Goal: Information Seeking & Learning: Understand process/instructions

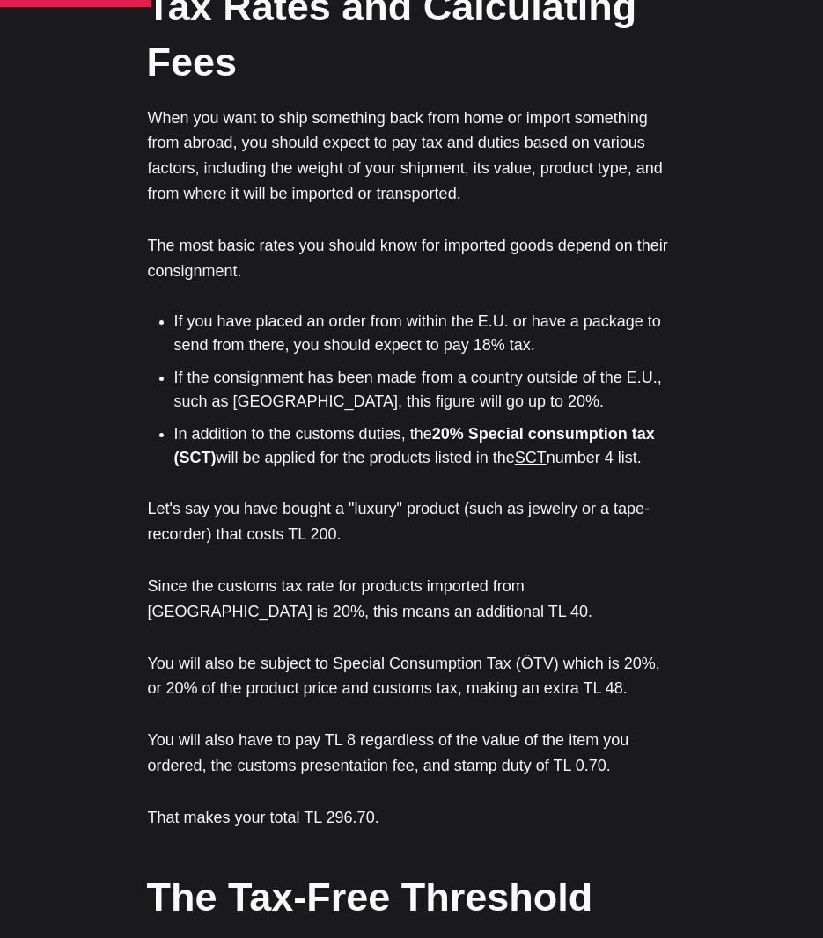
scroll to position [1320, 0]
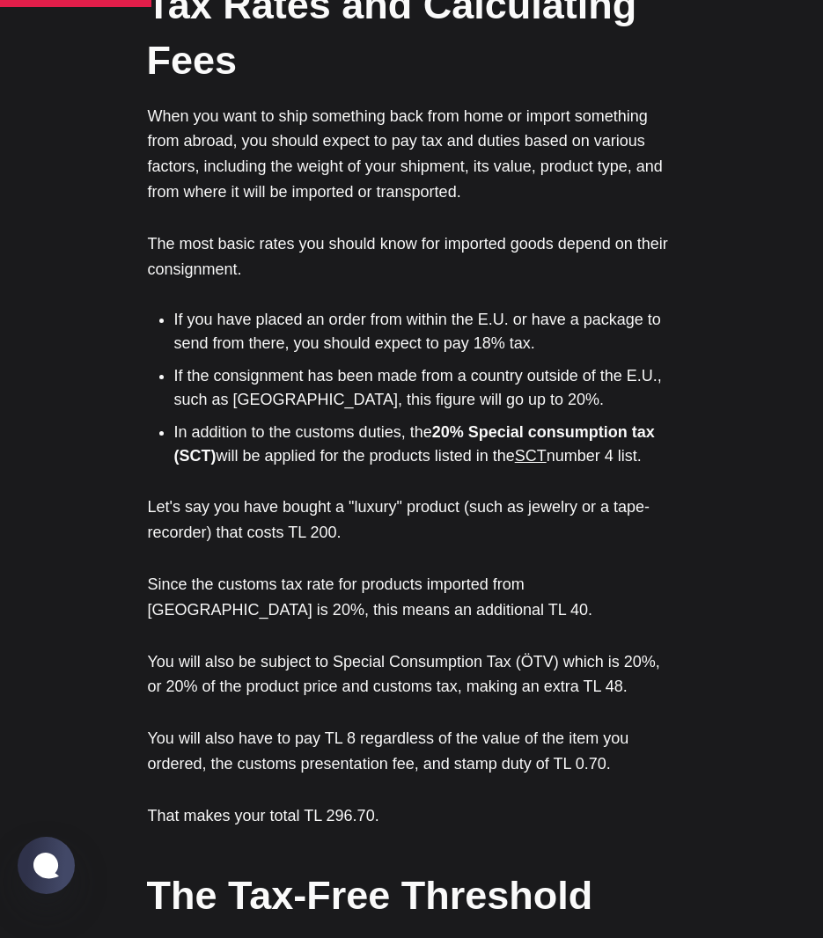
drag, startPoint x: 219, startPoint y: 229, endPoint x: 658, endPoint y: 361, distance: 458.7
click at [658, 361] on ul "If you have placed an order from within the E.U. or have a package to send from…" at bounding box center [418, 388] width 515 height 160
click at [658, 421] on li "In addition to the customs duties, the 20% Special consumption tax (SCT) will b…" at bounding box center [425, 445] width 502 height 48
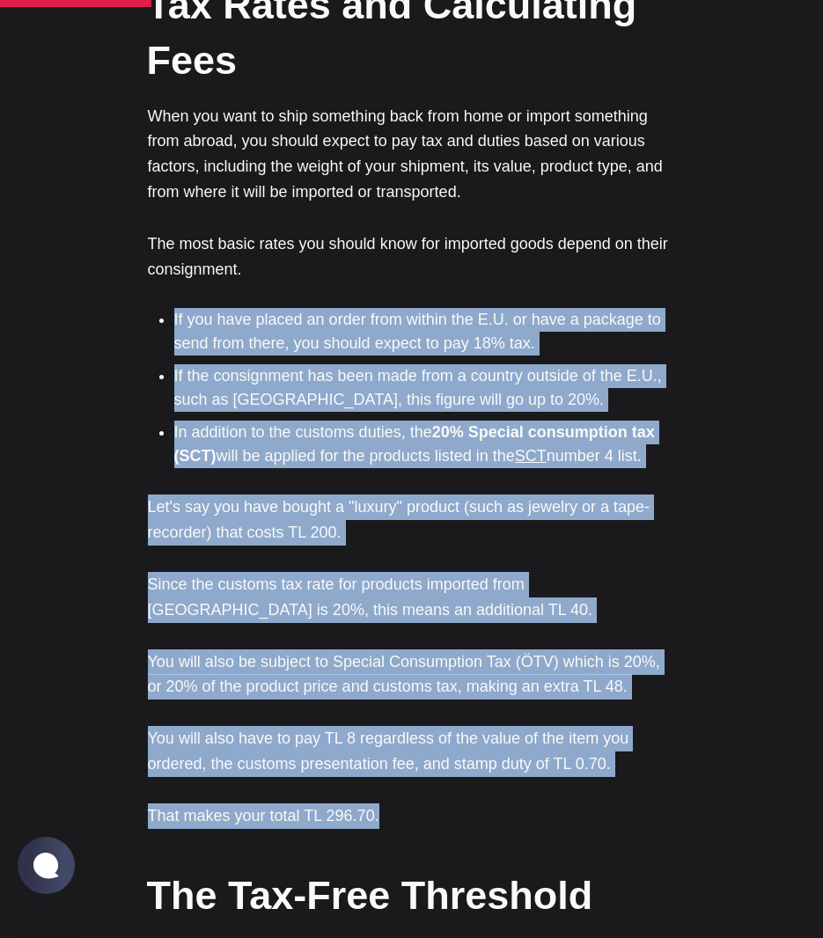
drag, startPoint x: 173, startPoint y: 219, endPoint x: 749, endPoint y: 700, distance: 750.6
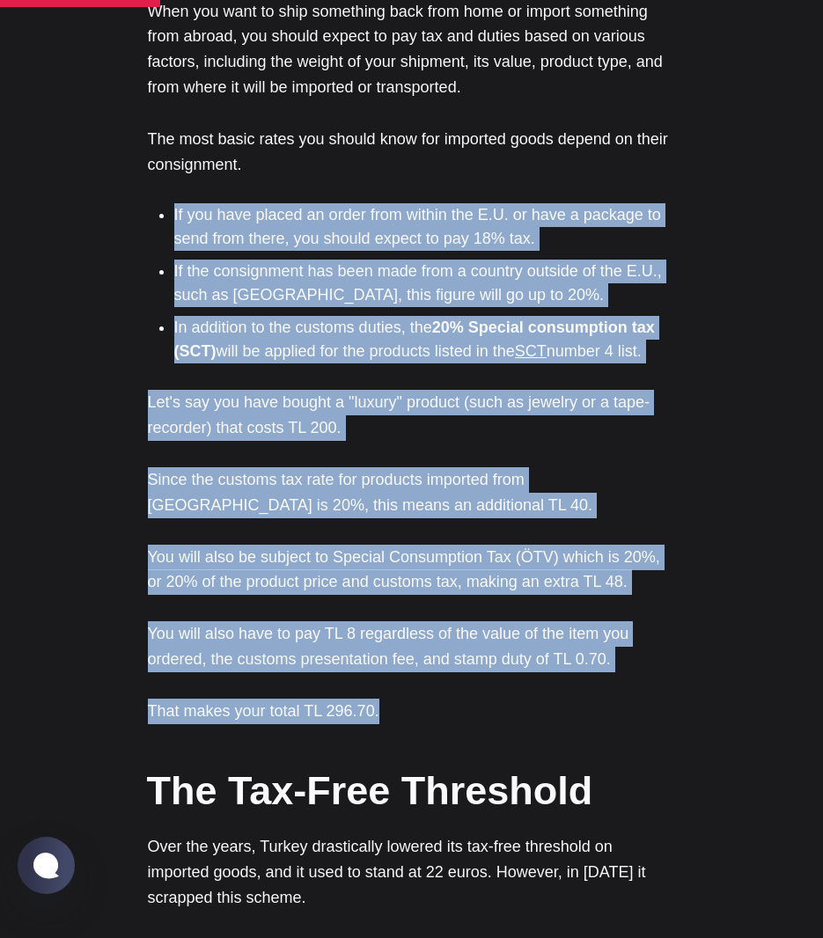
scroll to position [1585, 0]
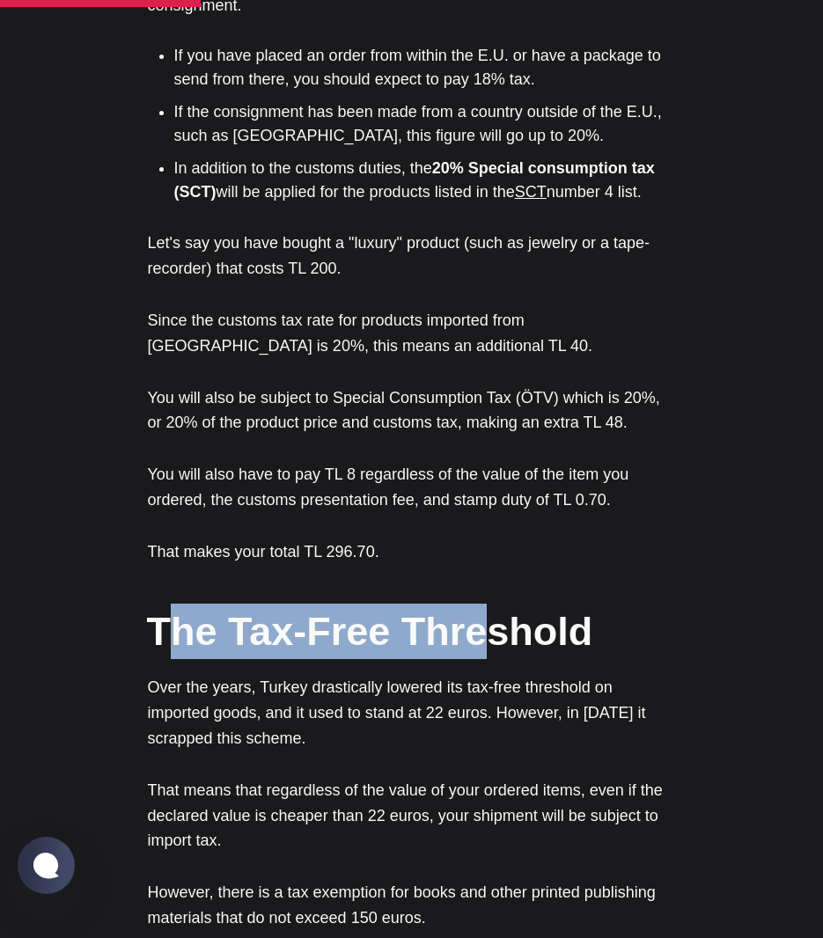
drag, startPoint x: 173, startPoint y: 542, endPoint x: 475, endPoint y: 554, distance: 303.0
click at [475, 604] on h2 "The Tax-Free Threshold" at bounding box center [411, 631] width 528 height 55
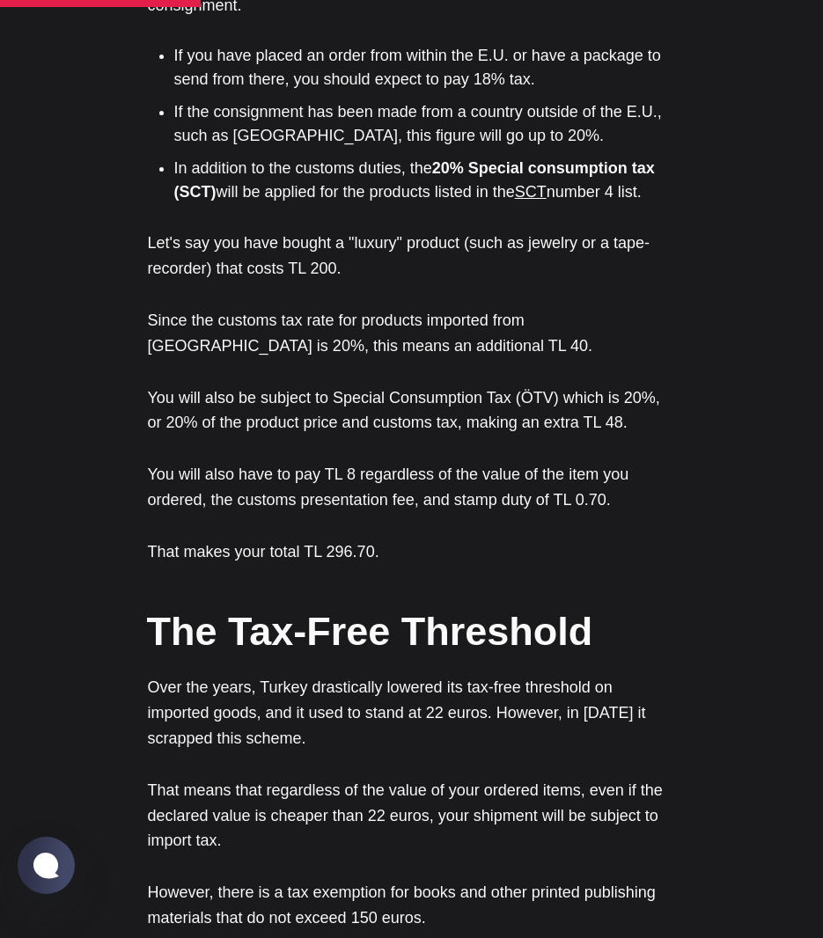
drag, startPoint x: 475, startPoint y: 554, endPoint x: 492, endPoint y: 548, distance: 17.5
click at [492, 604] on h2 "The Tax-Free Threshold" at bounding box center [411, 631] width 528 height 55
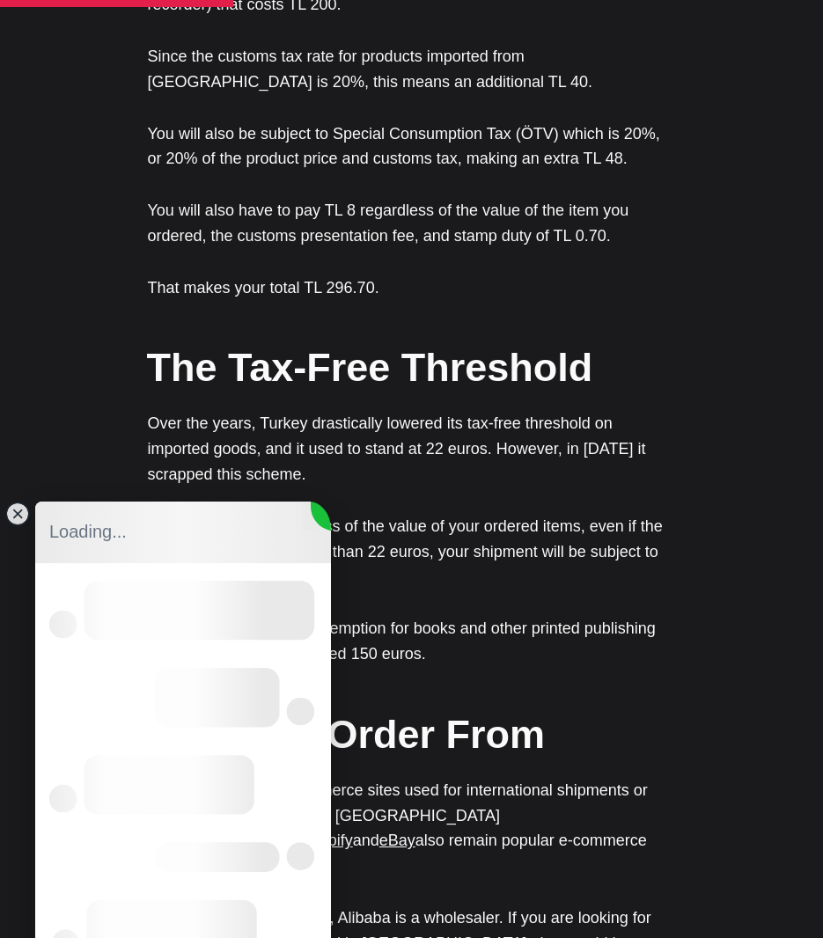
scroll to position [0, 0]
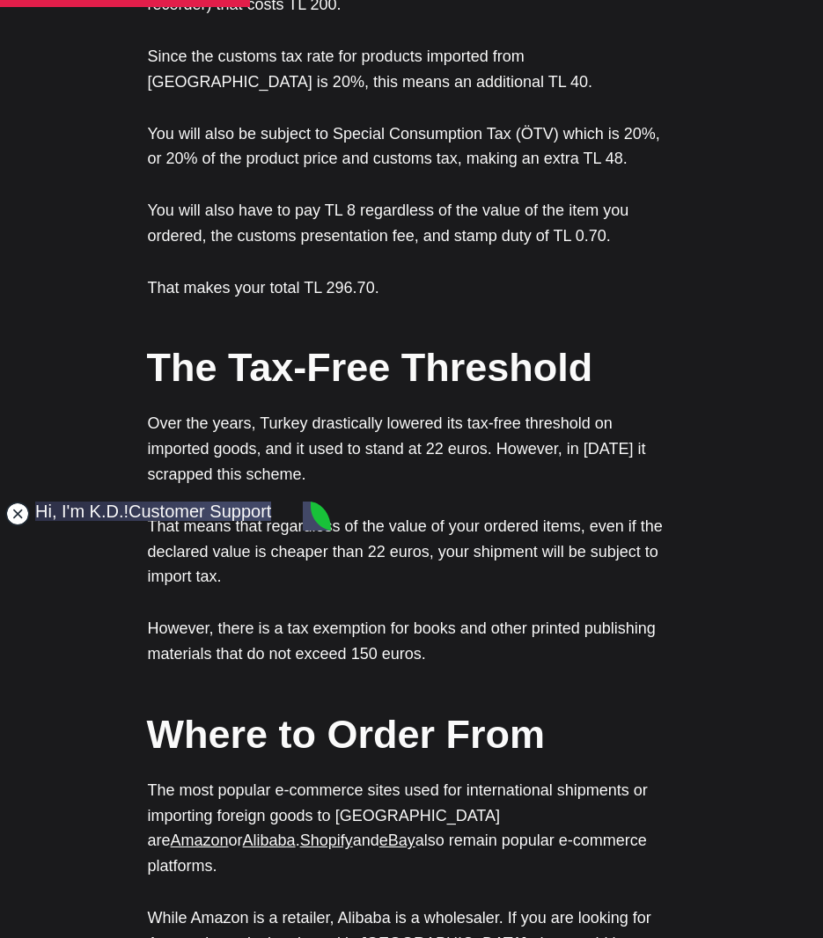
click at [18, 512] on jdiv at bounding box center [17, 514] width 25 height 25
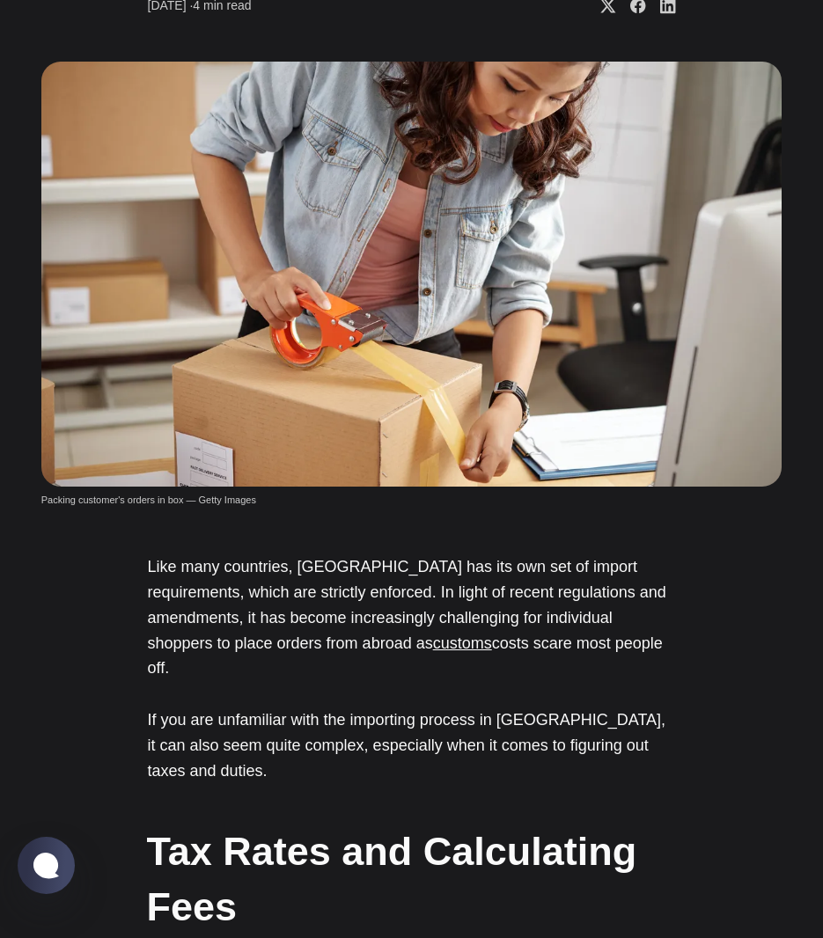
scroll to position [616, 0]
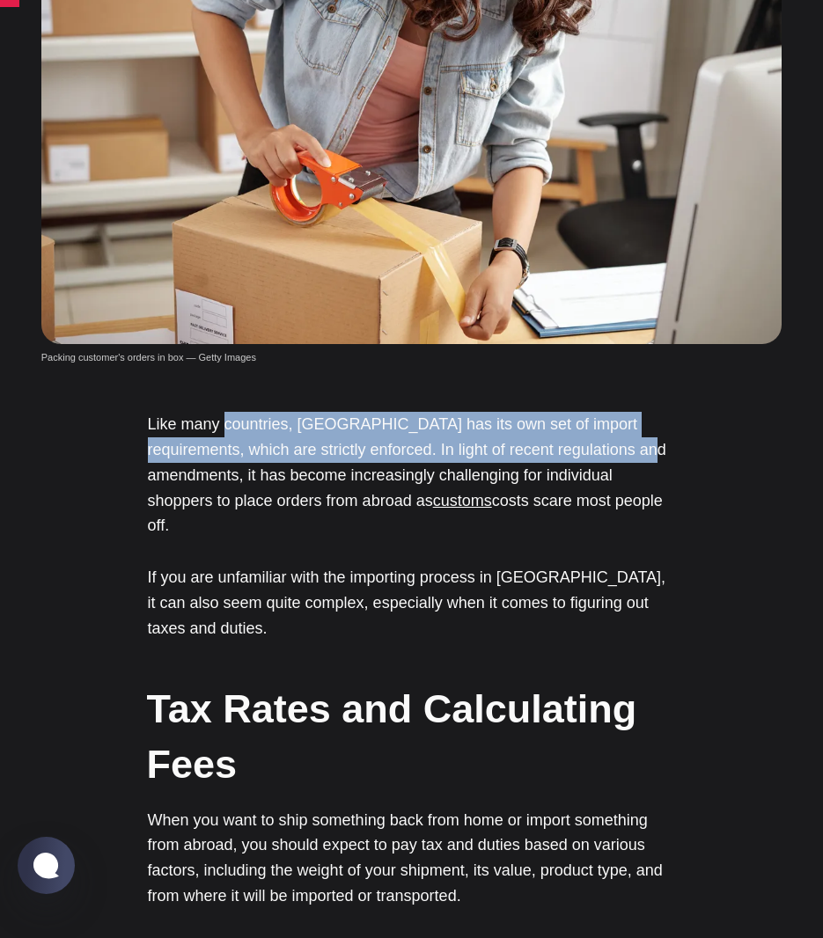
drag, startPoint x: 224, startPoint y: 362, endPoint x: 610, endPoint y: 403, distance: 387.8
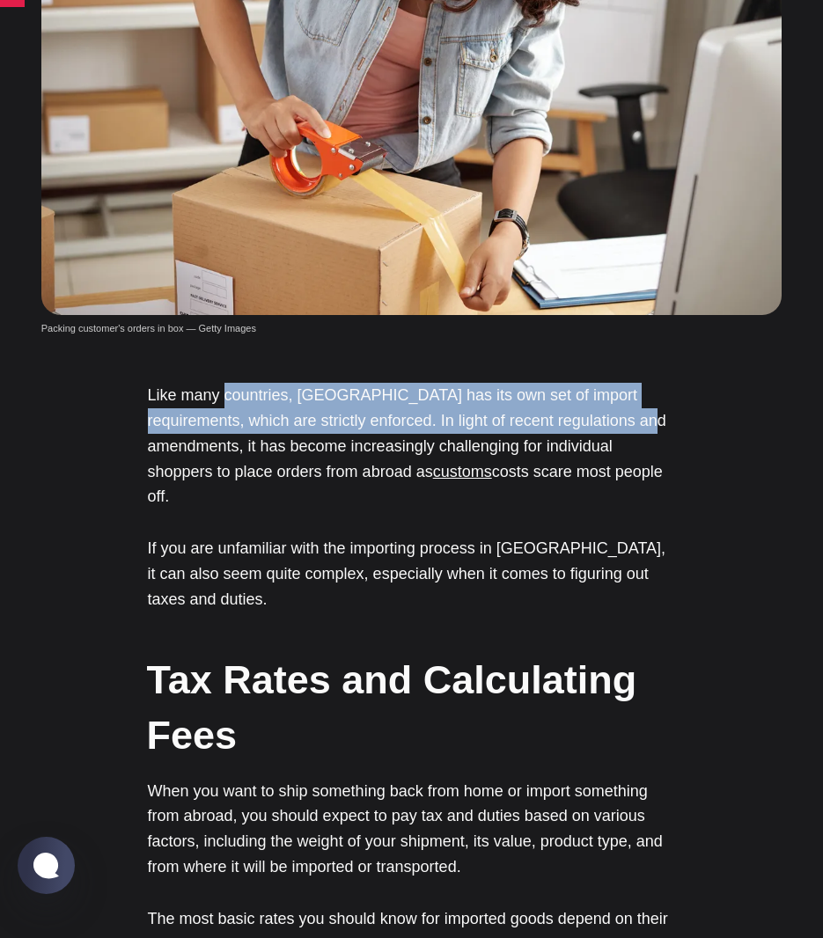
scroll to position [704, 0]
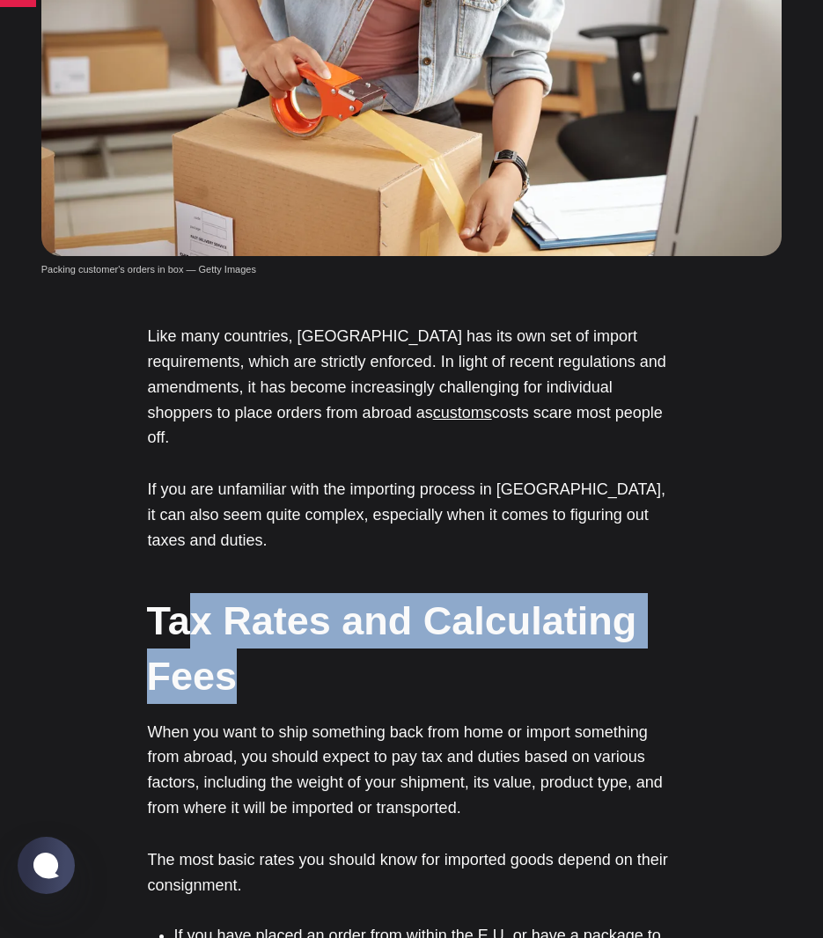
drag, startPoint x: 185, startPoint y: 502, endPoint x: 577, endPoint y: 555, distance: 395.4
click at [577, 593] on h2 "Tax Rates and Calculating Fees" at bounding box center [411, 648] width 528 height 111
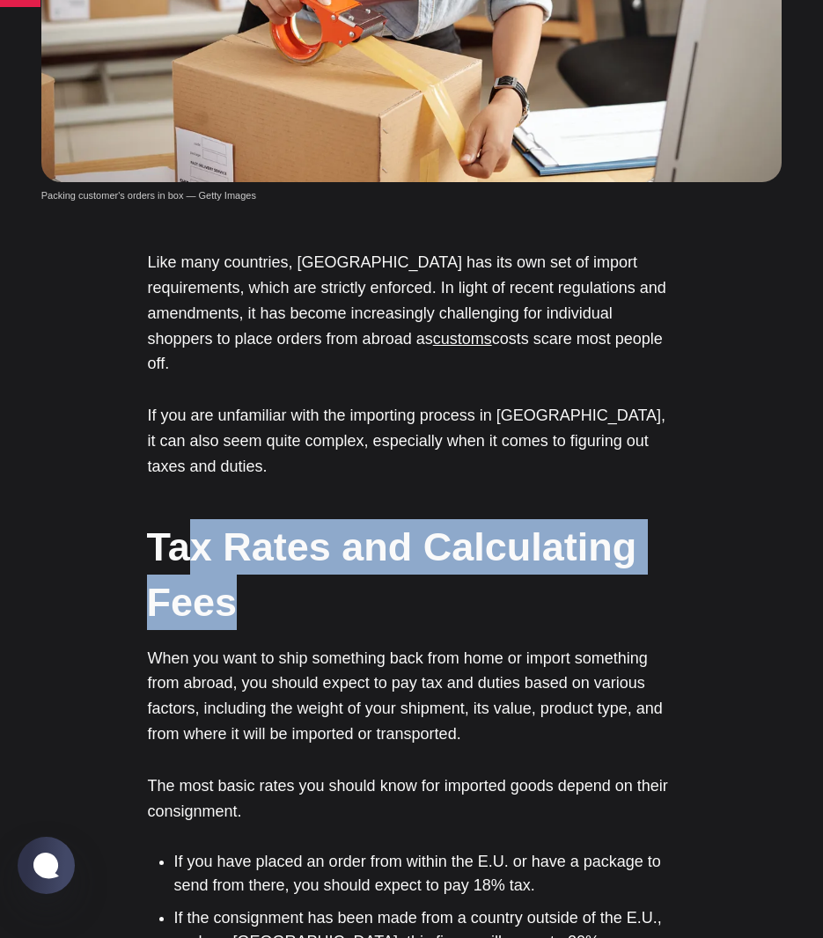
scroll to position [880, 0]
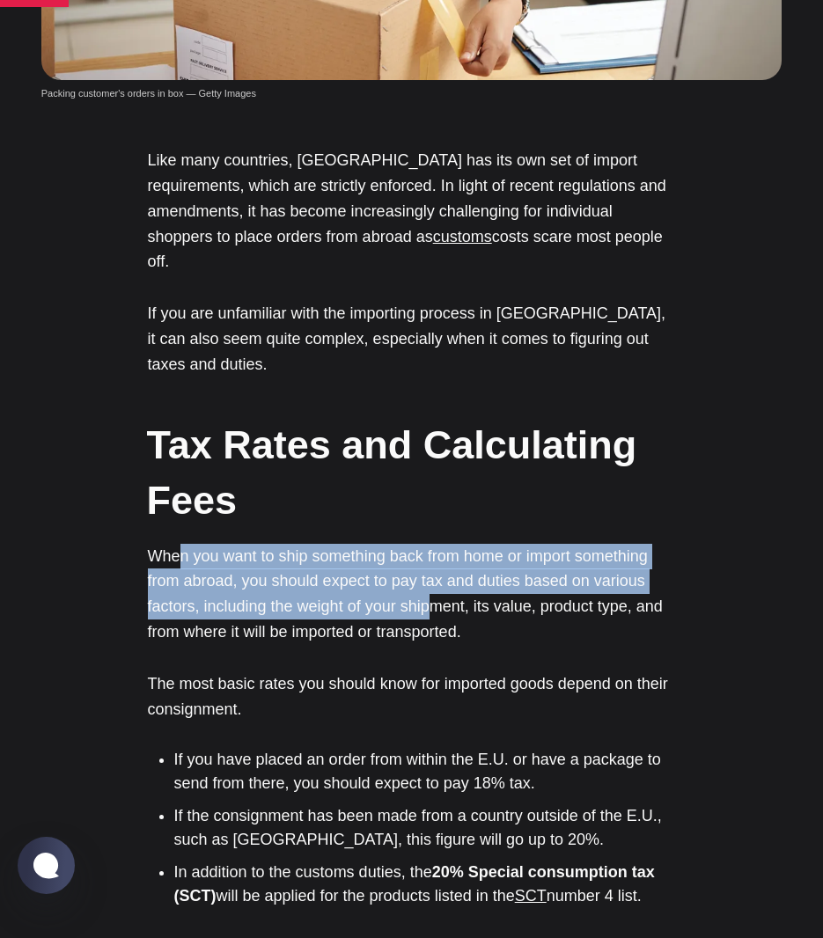
drag, startPoint x: 180, startPoint y: 462, endPoint x: 433, endPoint y: 513, distance: 258.6
click at [433, 544] on p "When you want to ship something back from home or import something from abroad,…" at bounding box center [412, 594] width 528 height 101
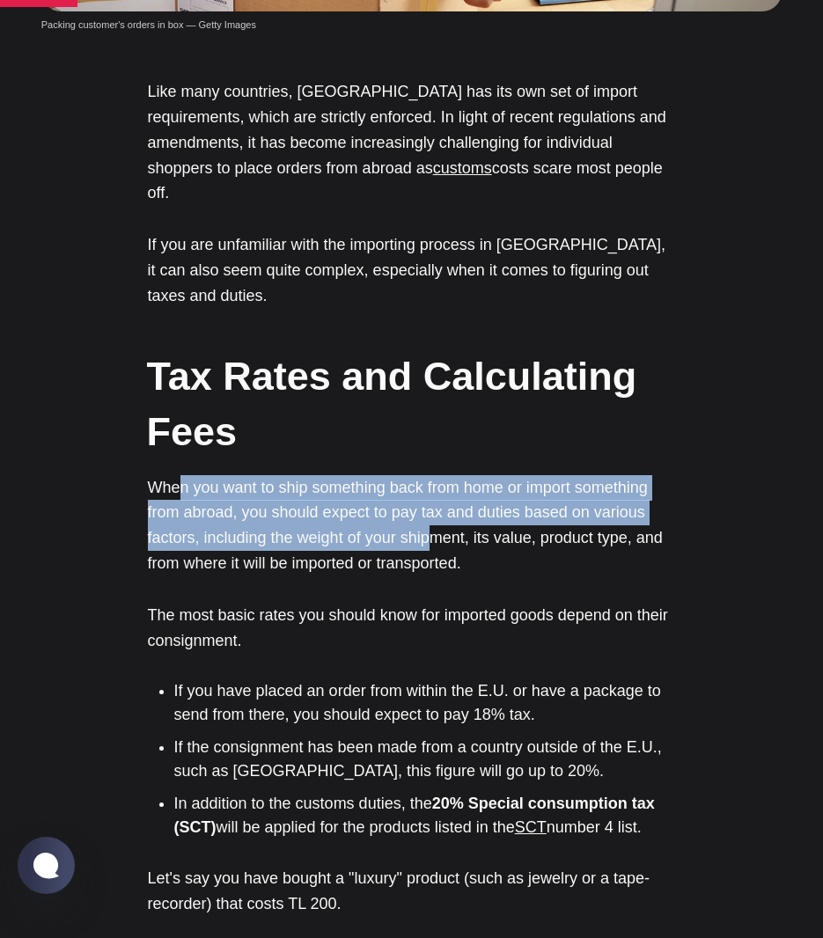
scroll to position [1056, 0]
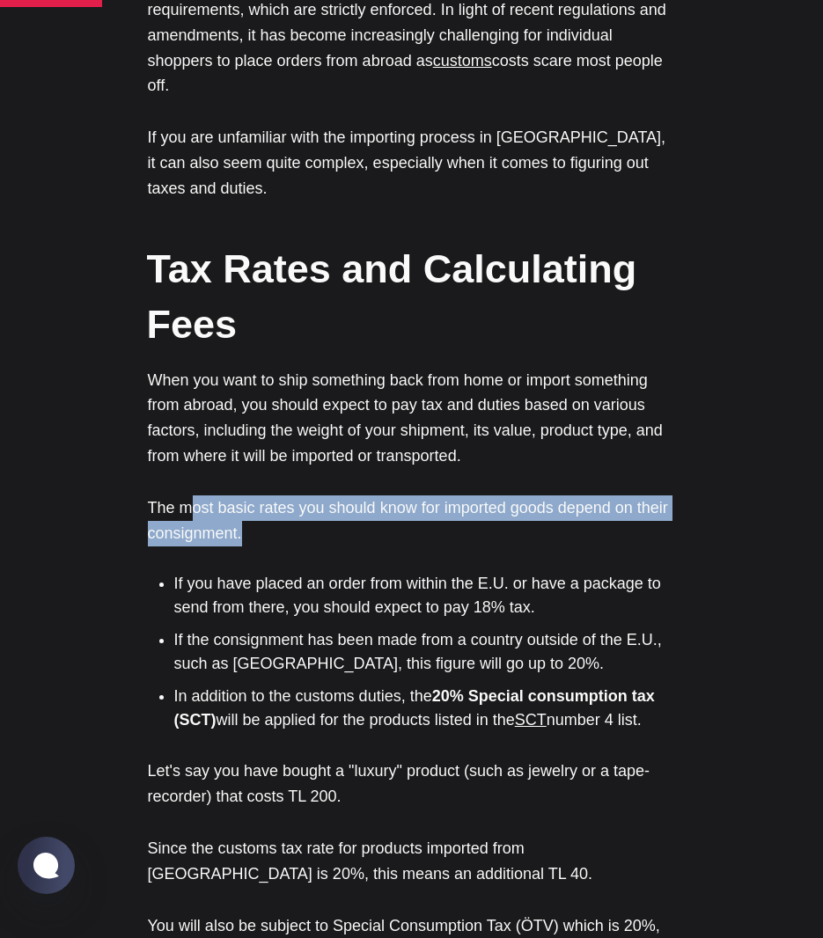
drag, startPoint x: 222, startPoint y: 417, endPoint x: 558, endPoint y: 433, distance: 336.6
click at [558, 496] on p "The most basic rates you should know for imported goods depend on their consign…" at bounding box center [412, 521] width 528 height 51
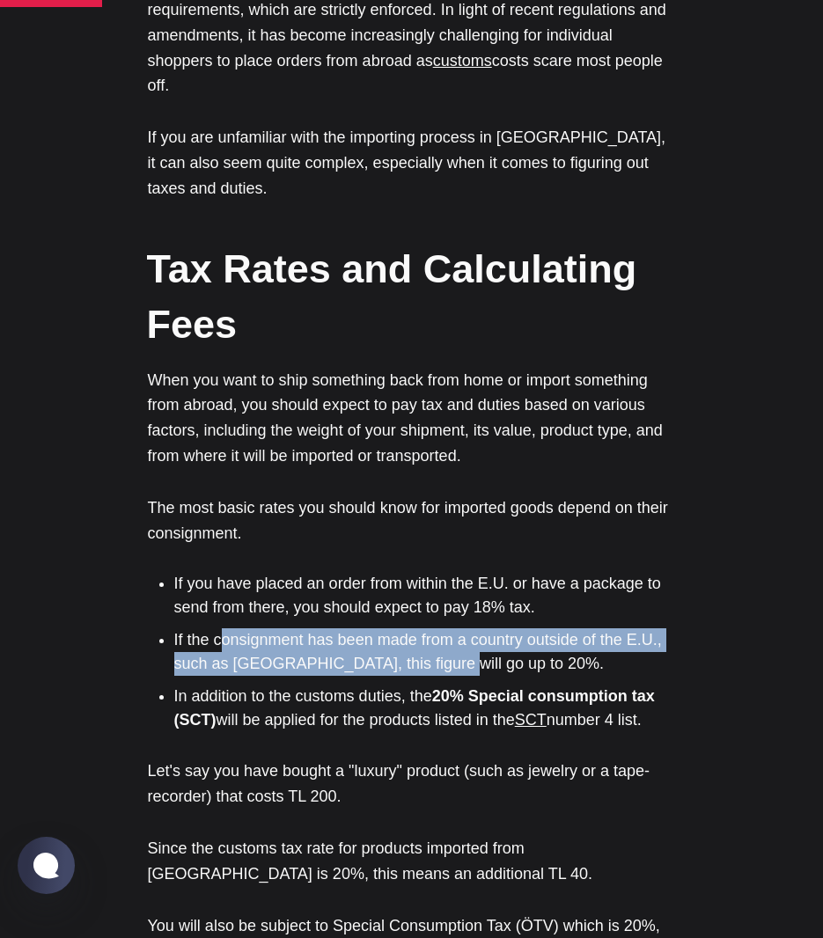
drag, startPoint x: 224, startPoint y: 533, endPoint x: 430, endPoint y: 560, distance: 207.7
click at [430, 629] on li "If the consignment has been made from a country outside of the E.U., such as [G…" at bounding box center [425, 653] width 502 height 48
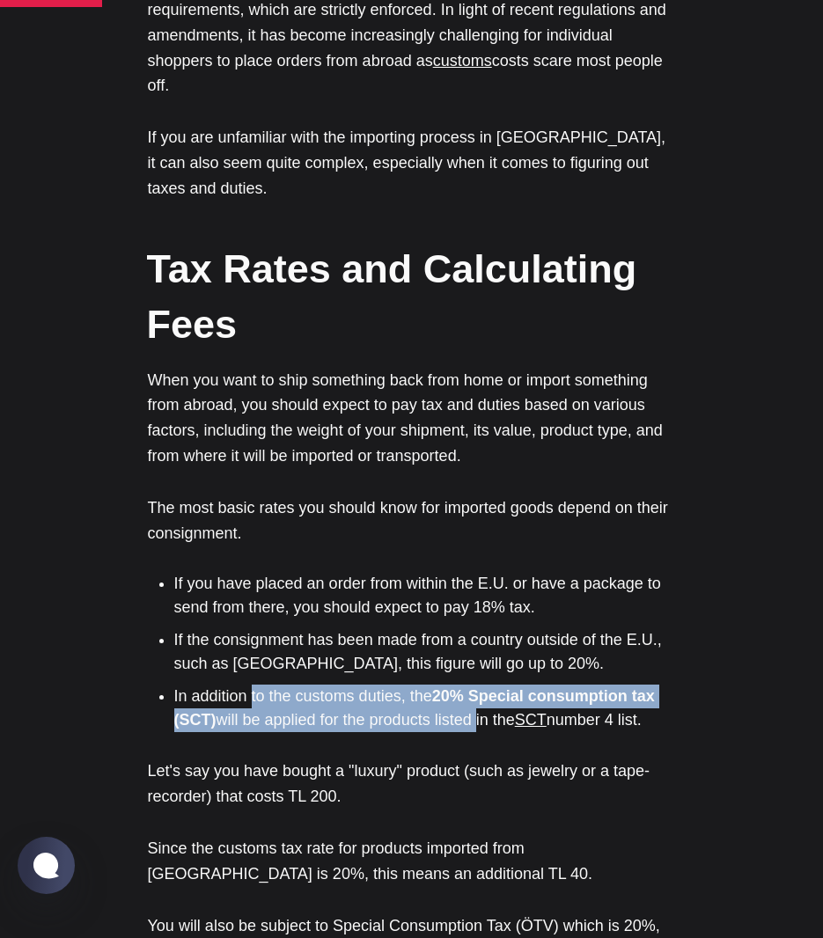
drag, startPoint x: 254, startPoint y: 602, endPoint x: 482, endPoint y: 629, distance: 230.5
click at [482, 685] on li "In addition to the customs duties, the 20% Special consumption tax (SCT) will b…" at bounding box center [425, 709] width 502 height 48
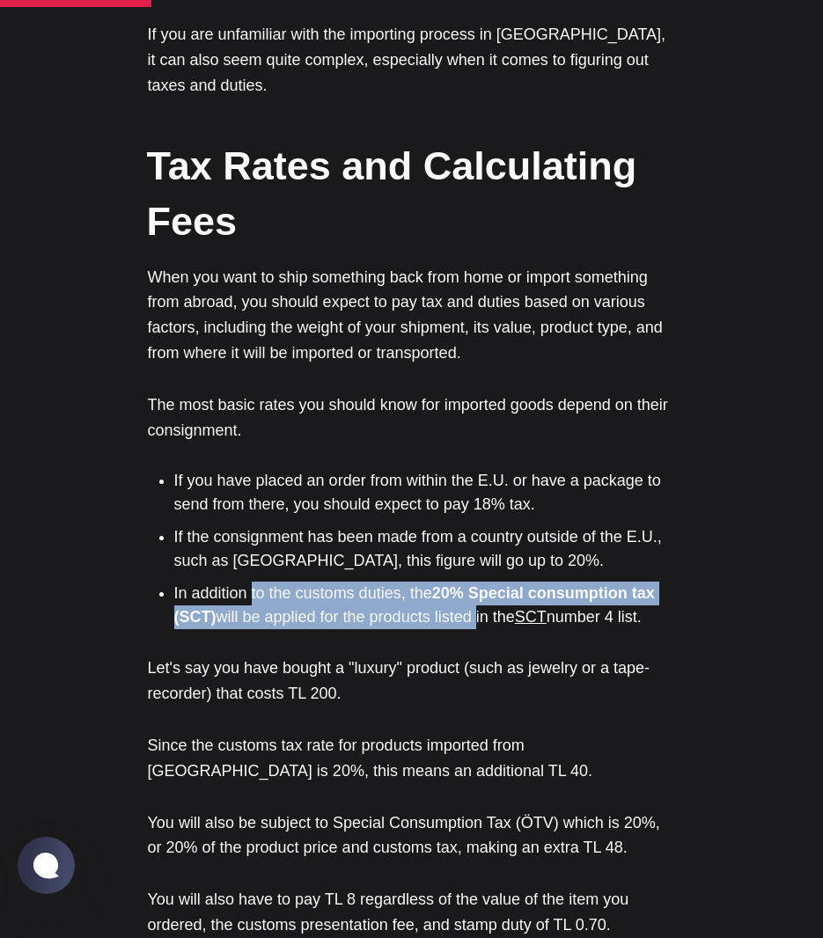
scroll to position [1320, 0]
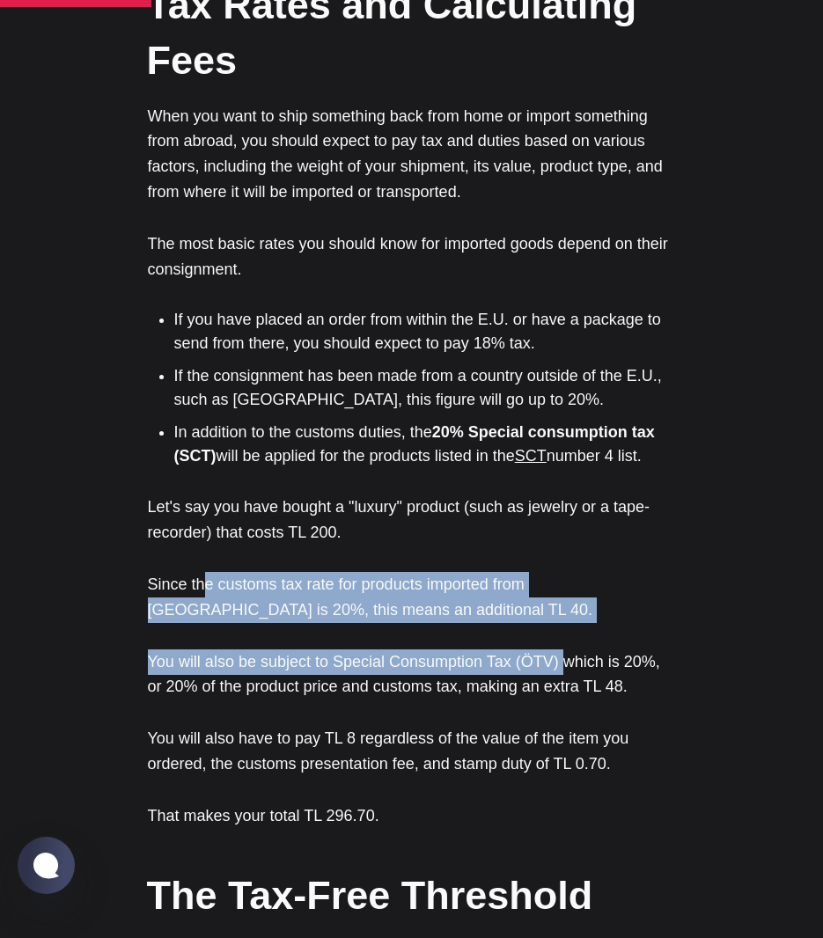
drag, startPoint x: 200, startPoint y: 489, endPoint x: 552, endPoint y: 557, distance: 358.6
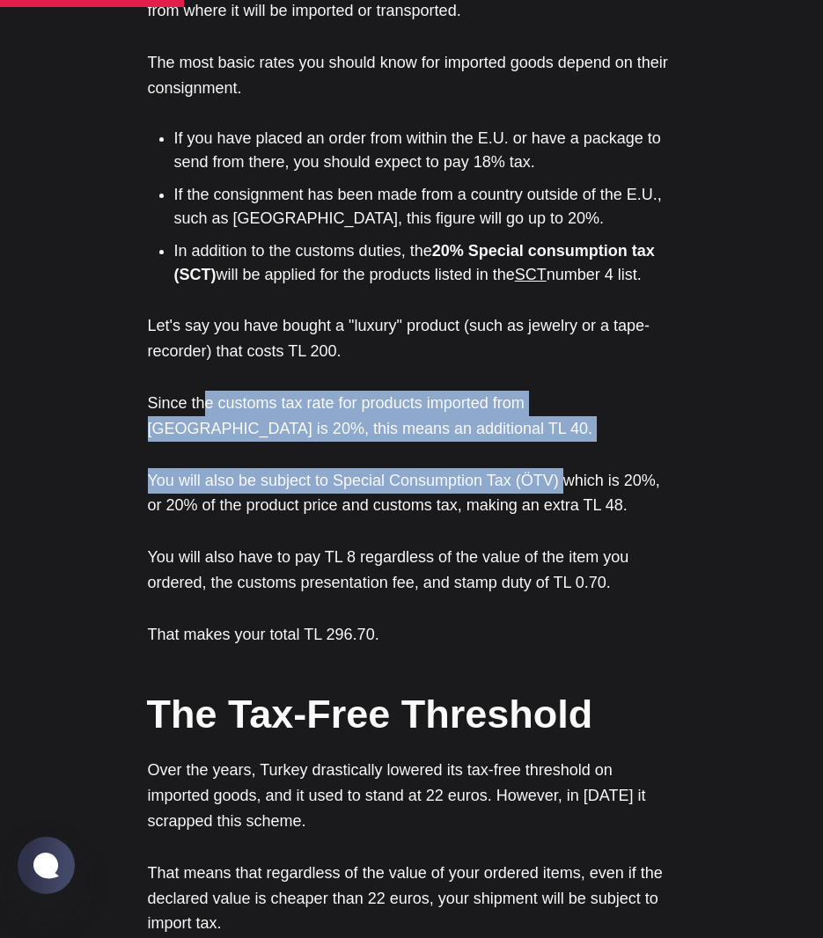
scroll to position [1673, 0]
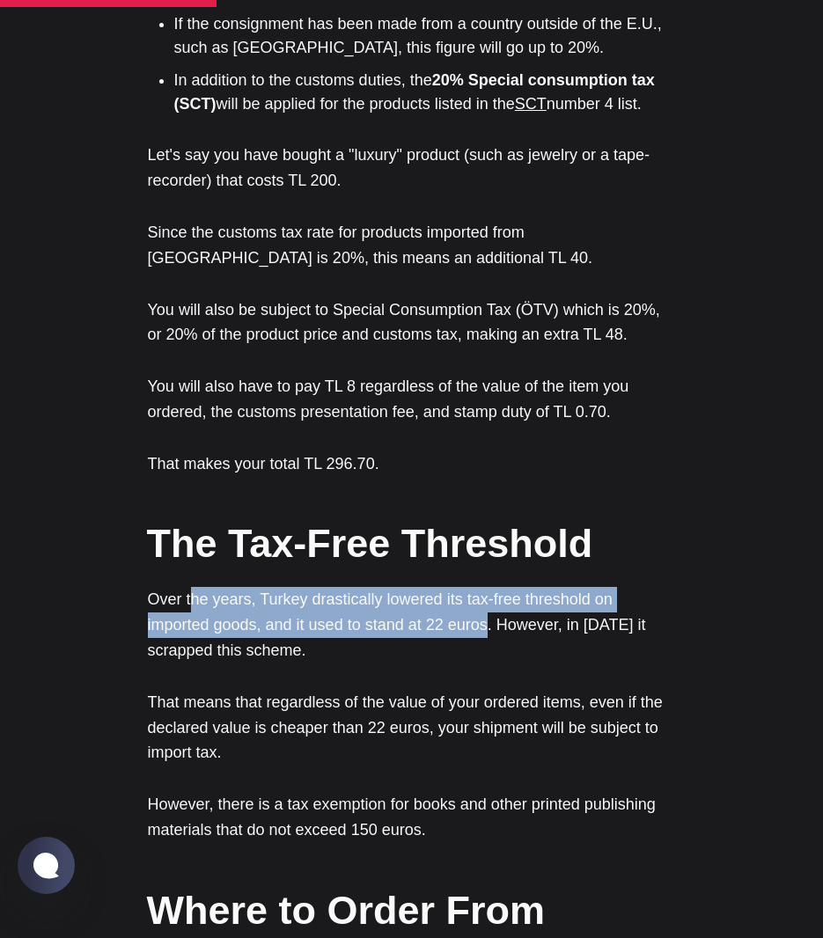
drag, startPoint x: 233, startPoint y: 502, endPoint x: 490, endPoint y: 530, distance: 258.6
click at [490, 587] on p "Over the years, Turkey drastically lowered its tax-free threshold on imported g…" at bounding box center [412, 625] width 528 height 76
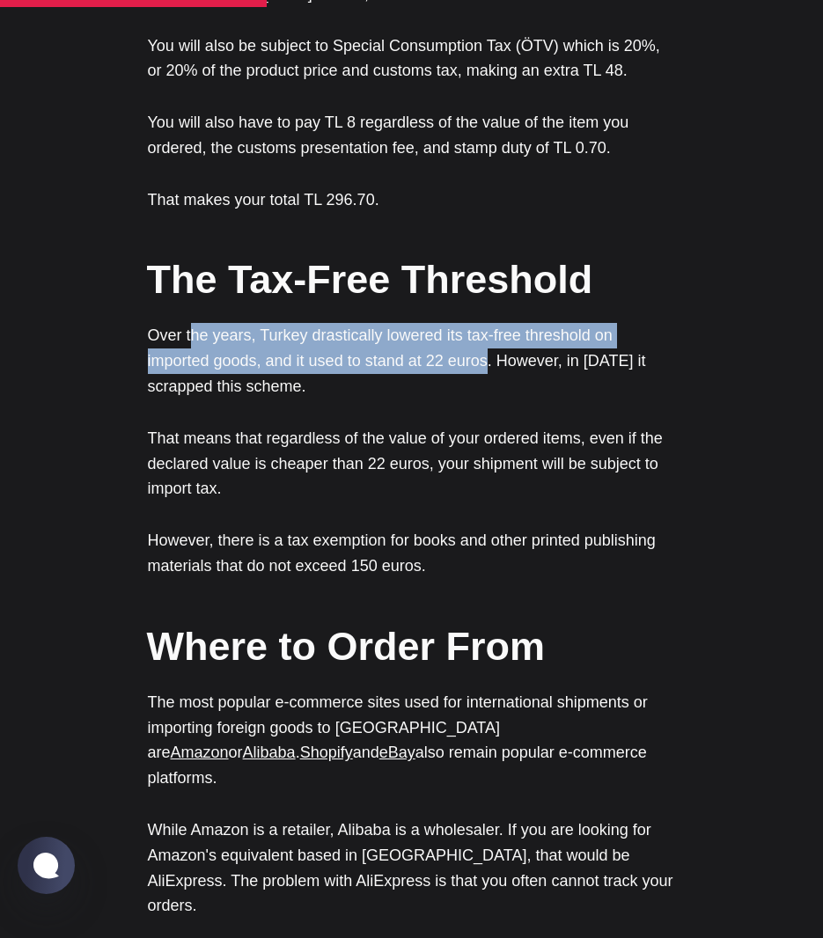
scroll to position [2025, 0]
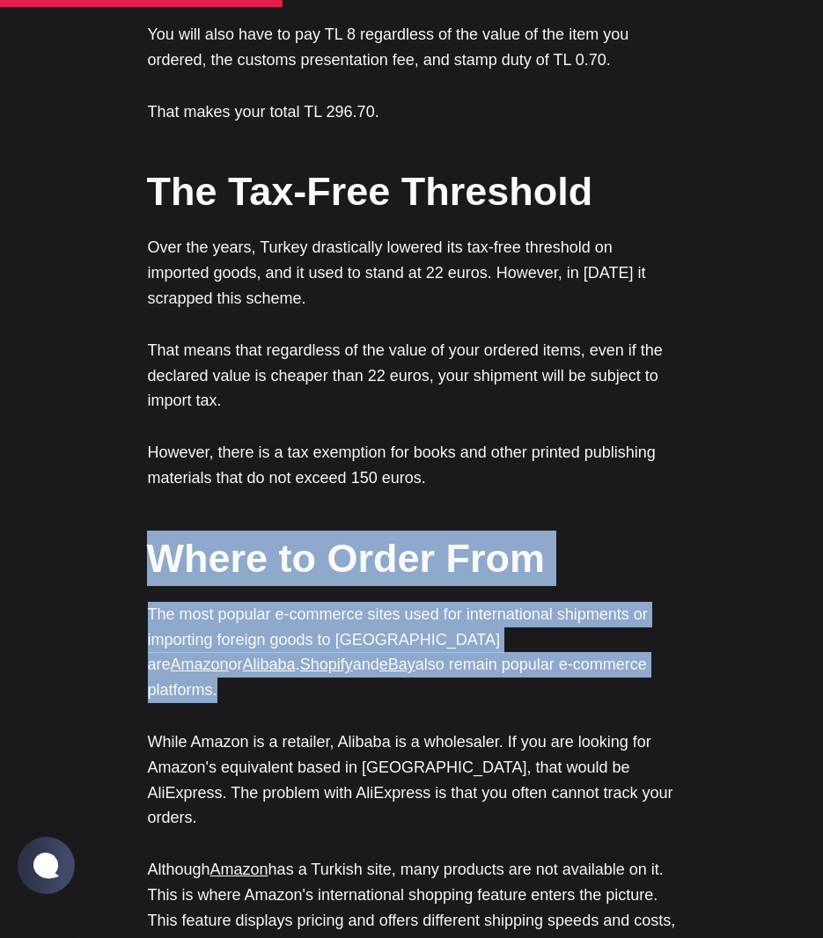
drag, startPoint x: 158, startPoint y: 474, endPoint x: 489, endPoint y: 571, distance: 344.0
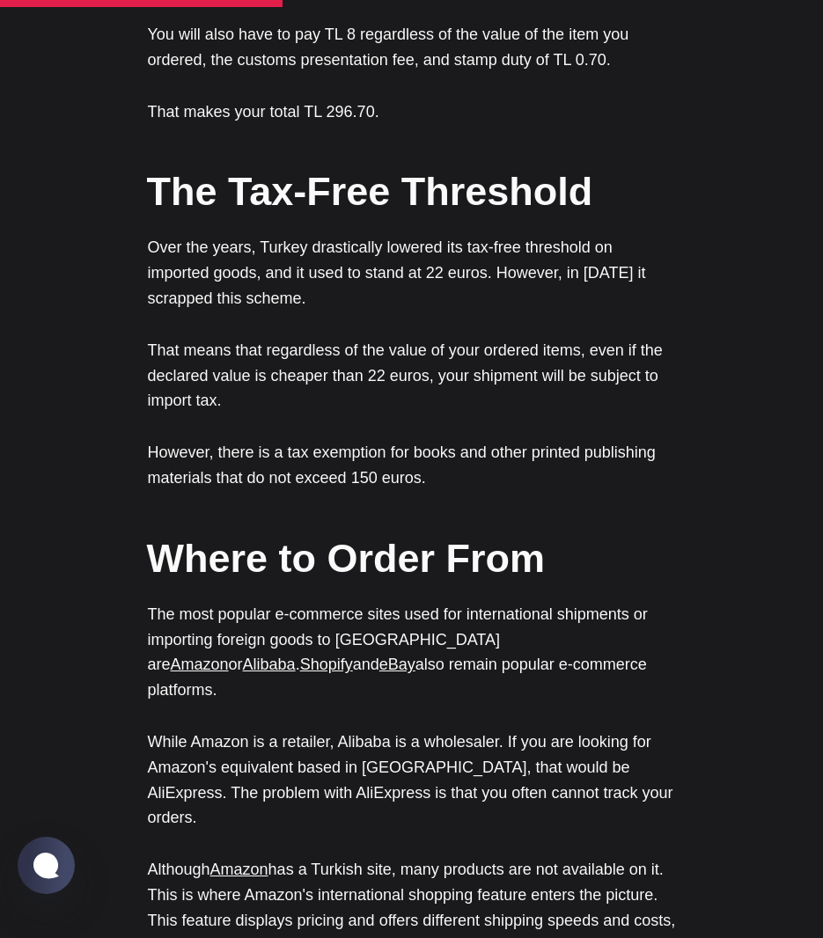
drag, startPoint x: 489, startPoint y: 571, endPoint x: 540, endPoint y: 583, distance: 53.2
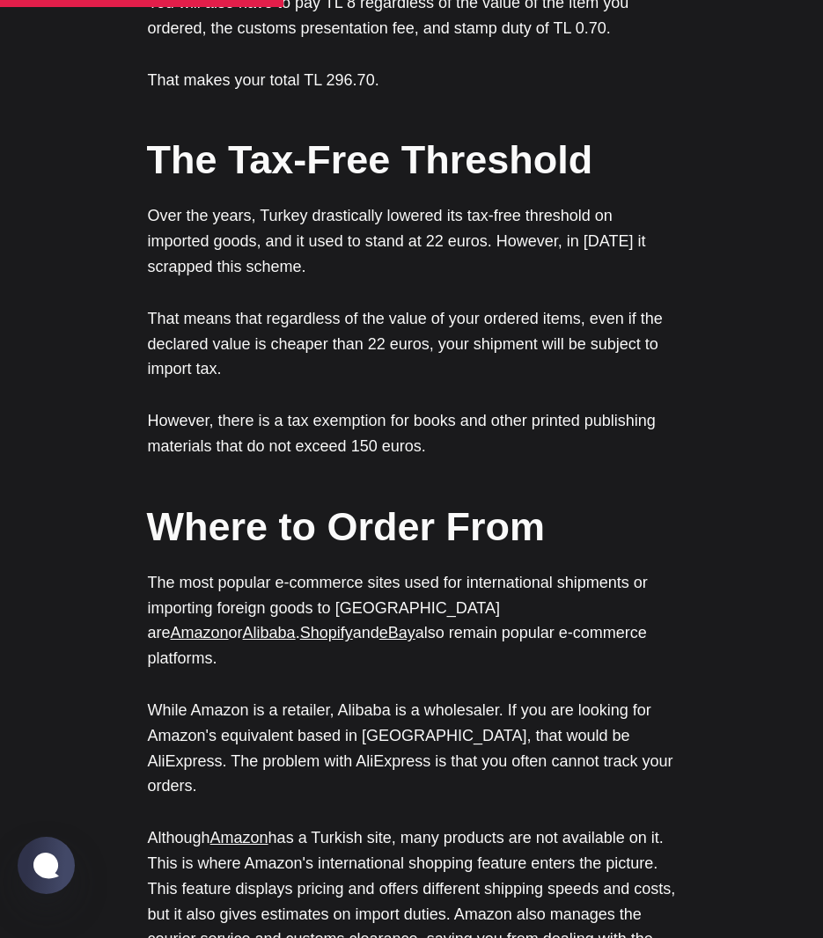
scroll to position [2113, 0]
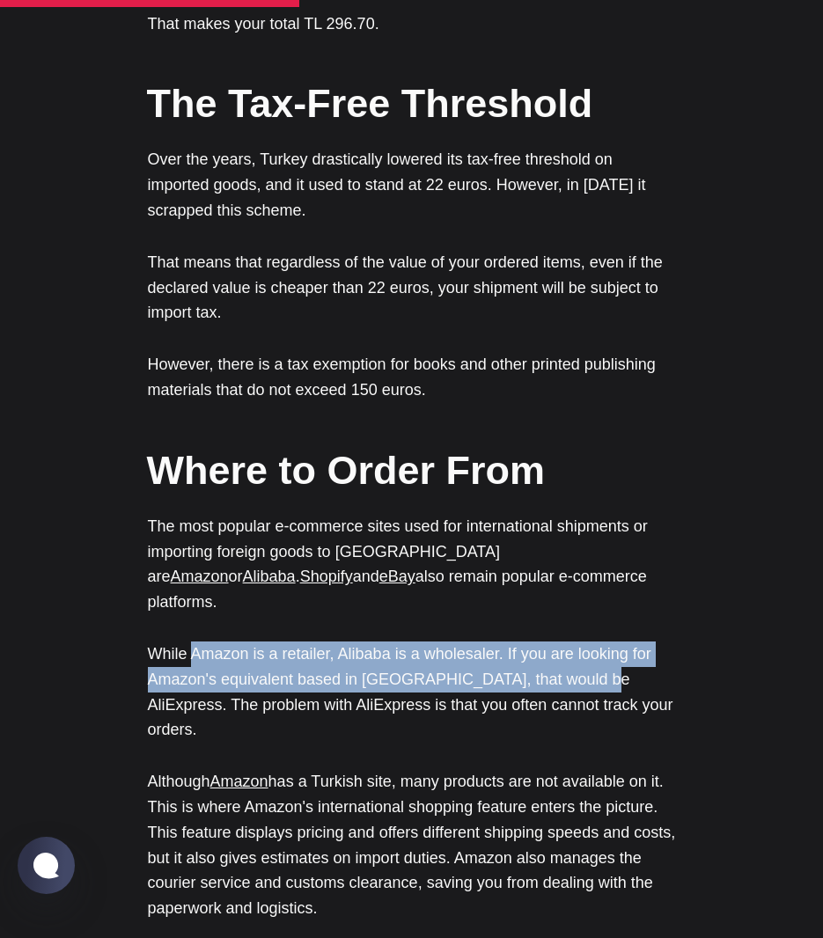
drag, startPoint x: 195, startPoint y: 531, endPoint x: 575, endPoint y: 559, distance: 380.5
click at [575, 642] on p "While Amazon is a retailer, Alibaba is a wholesaler. If you are looking for Ama…" at bounding box center [412, 692] width 528 height 101
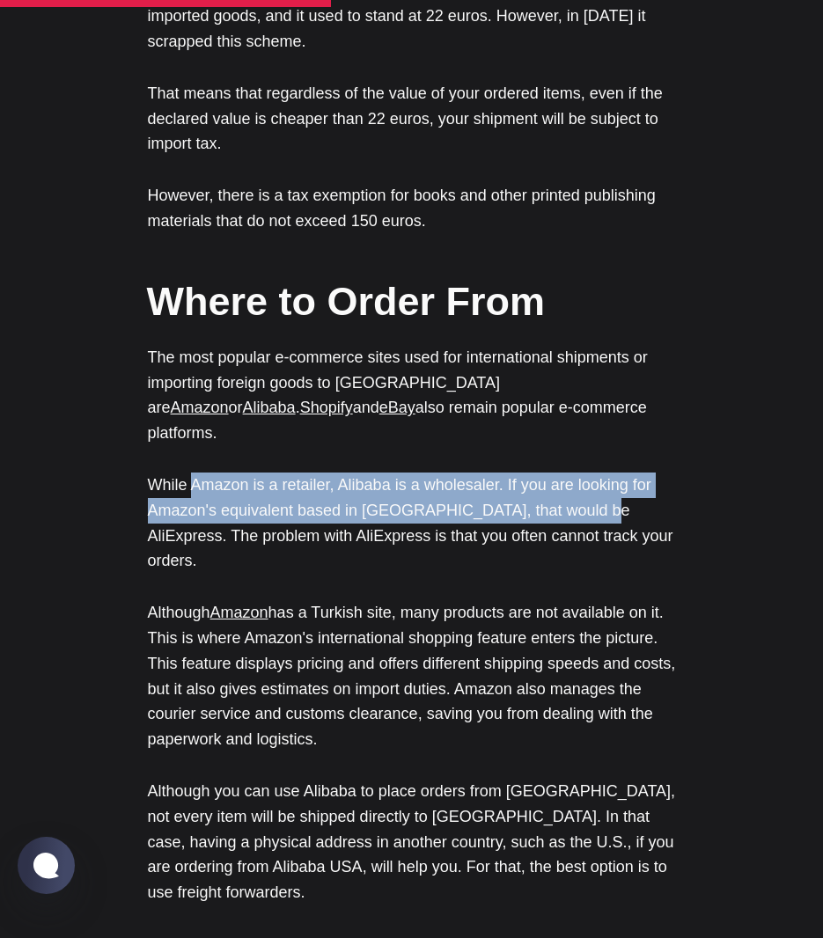
scroll to position [2289, 0]
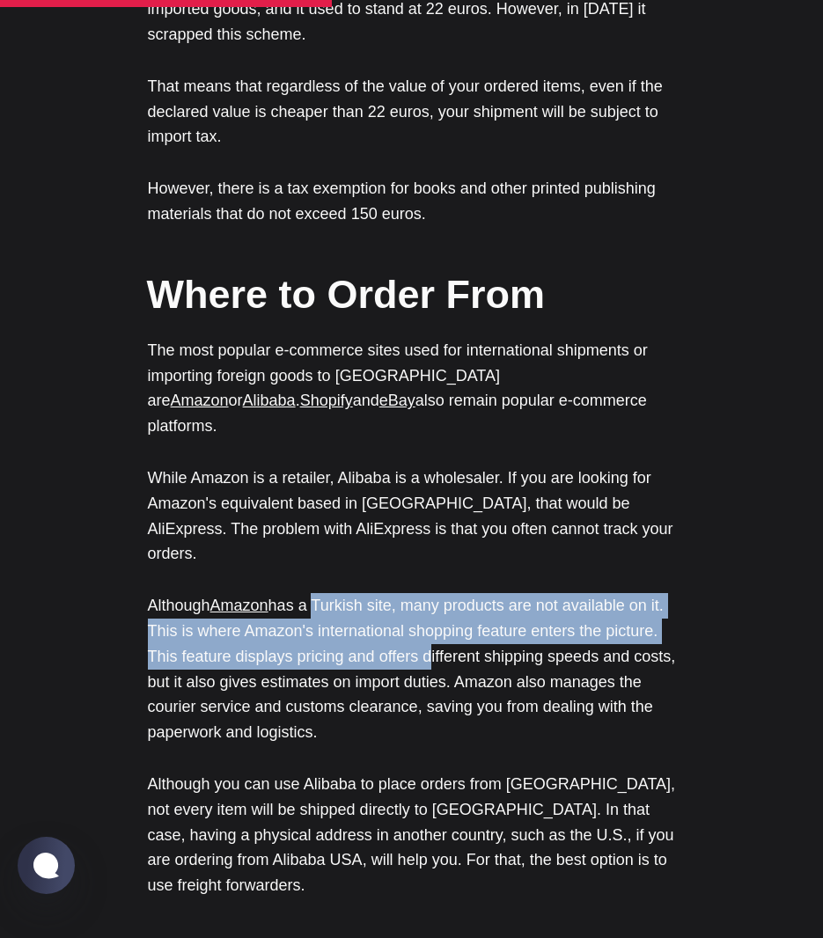
drag, startPoint x: 312, startPoint y: 459, endPoint x: 422, endPoint y: 498, distance: 116.9
click at [422, 593] on p "Although Amazon has a Turkish site, many products are not available on it. This…" at bounding box center [412, 669] width 528 height 152
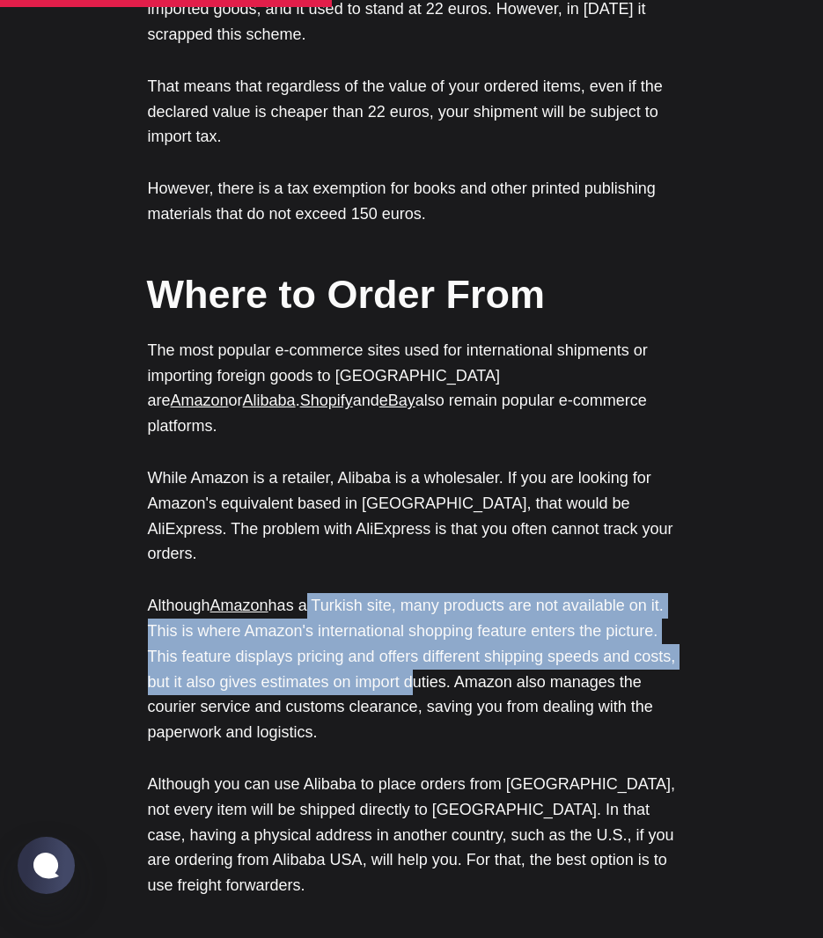
drag, startPoint x: 310, startPoint y: 457, endPoint x: 406, endPoint y: 541, distance: 127.9
click at [406, 593] on p "Although Amazon has a Turkish site, many products are not available on it. This…" at bounding box center [412, 669] width 528 height 152
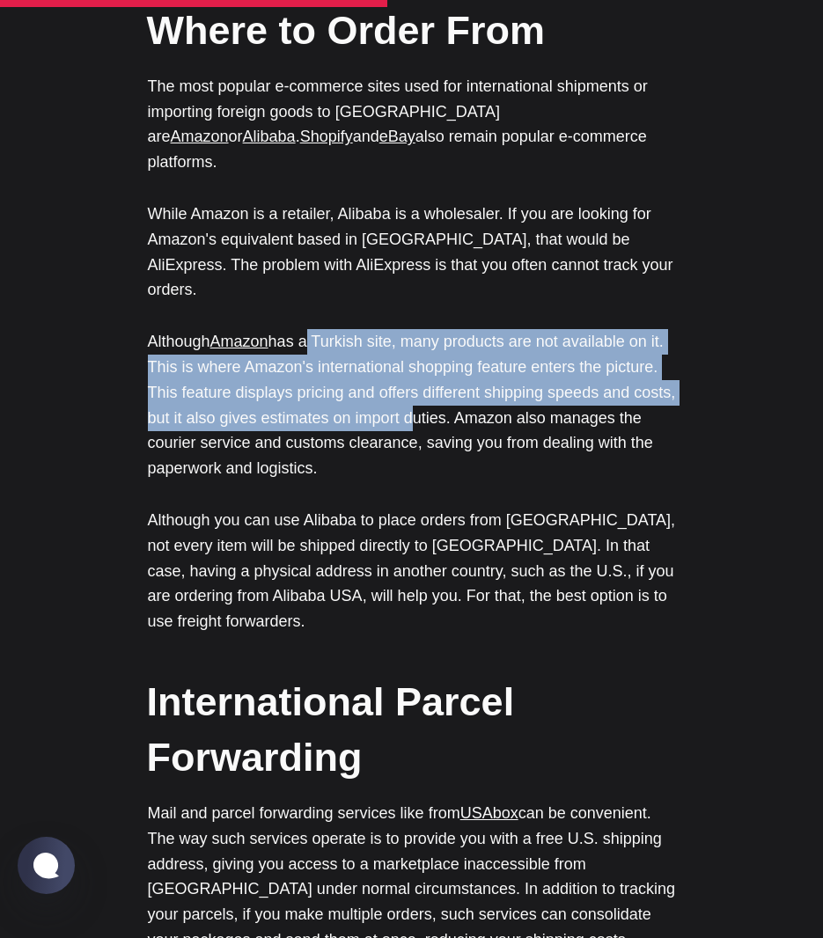
scroll to position [2641, 0]
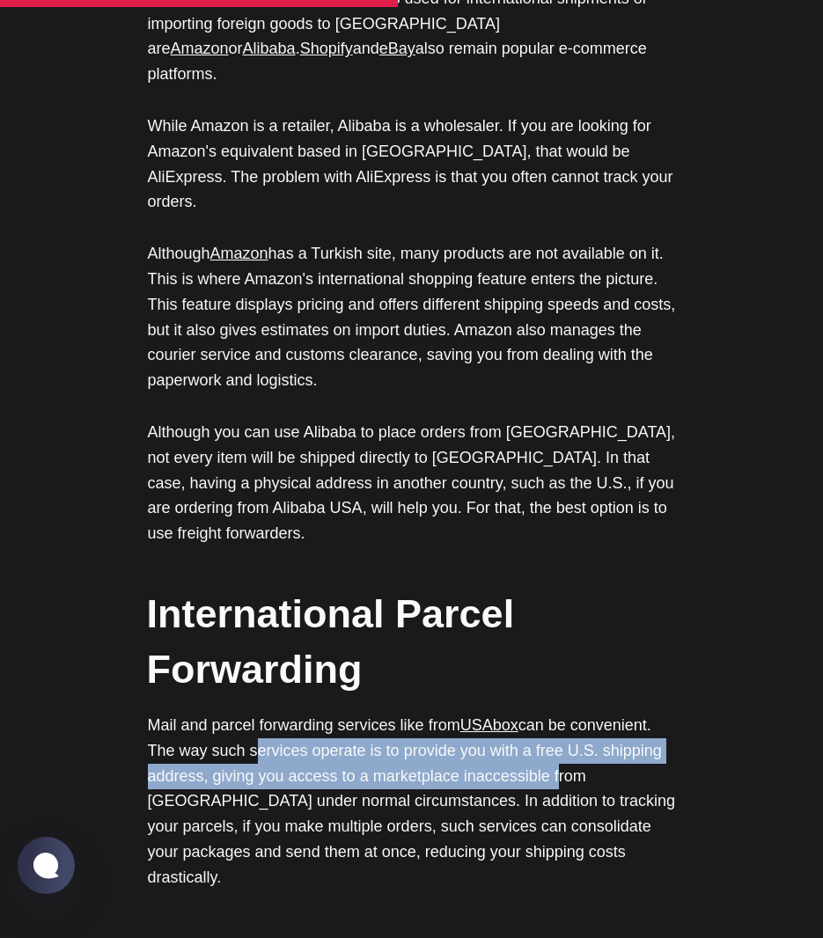
drag, startPoint x: 244, startPoint y: 577, endPoint x: 544, endPoint y: 604, distance: 301.3
click at [544, 713] on p "Mail and parcel forwarding services like from [GEOGRAPHIC_DATA] can be convenie…" at bounding box center [412, 802] width 528 height 178
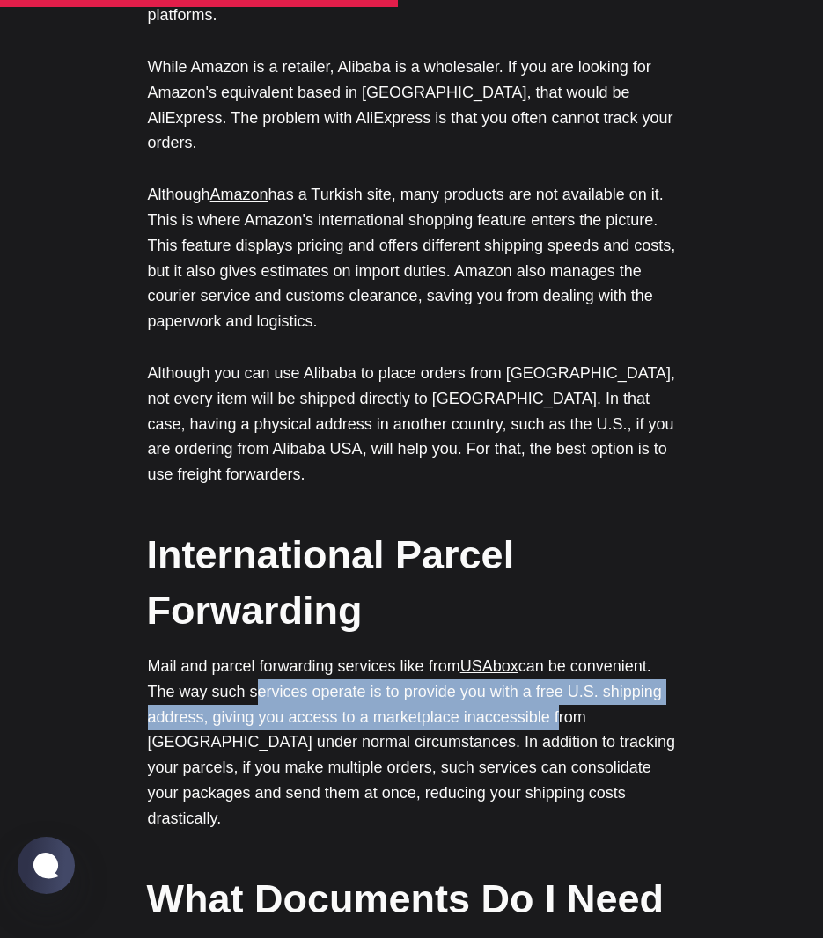
scroll to position [2729, 0]
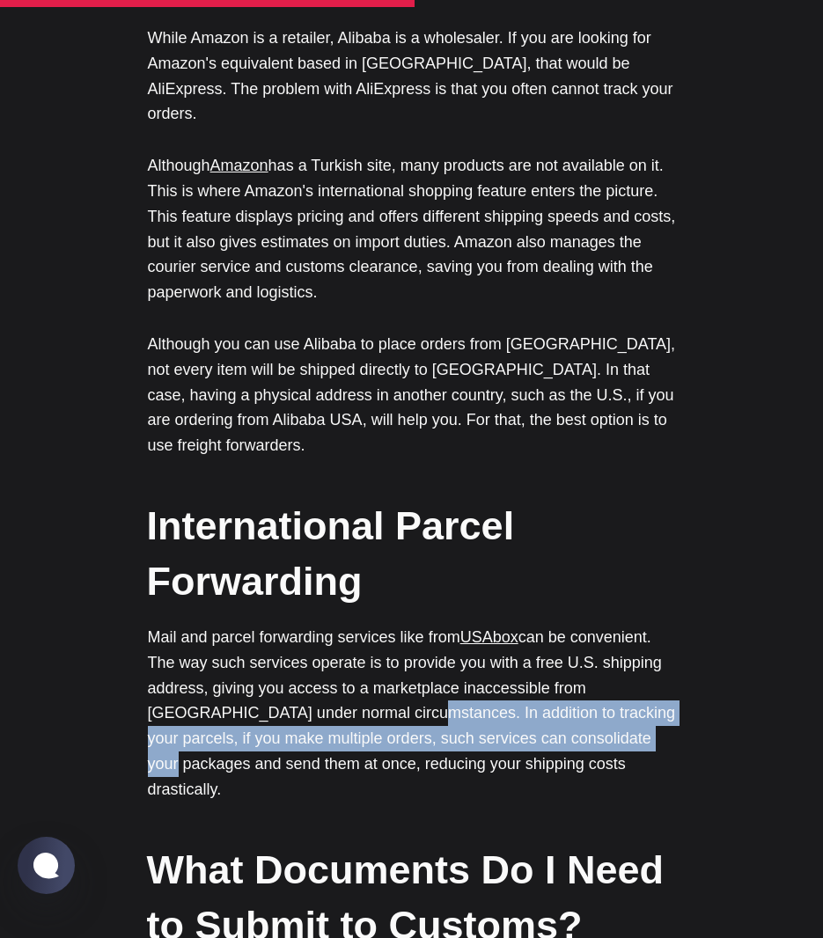
drag, startPoint x: 305, startPoint y: 545, endPoint x: 577, endPoint y: 567, distance: 272.9
click at [577, 625] on p "Mail and parcel forwarding services like from [GEOGRAPHIC_DATA] can be convenie…" at bounding box center [412, 714] width 528 height 178
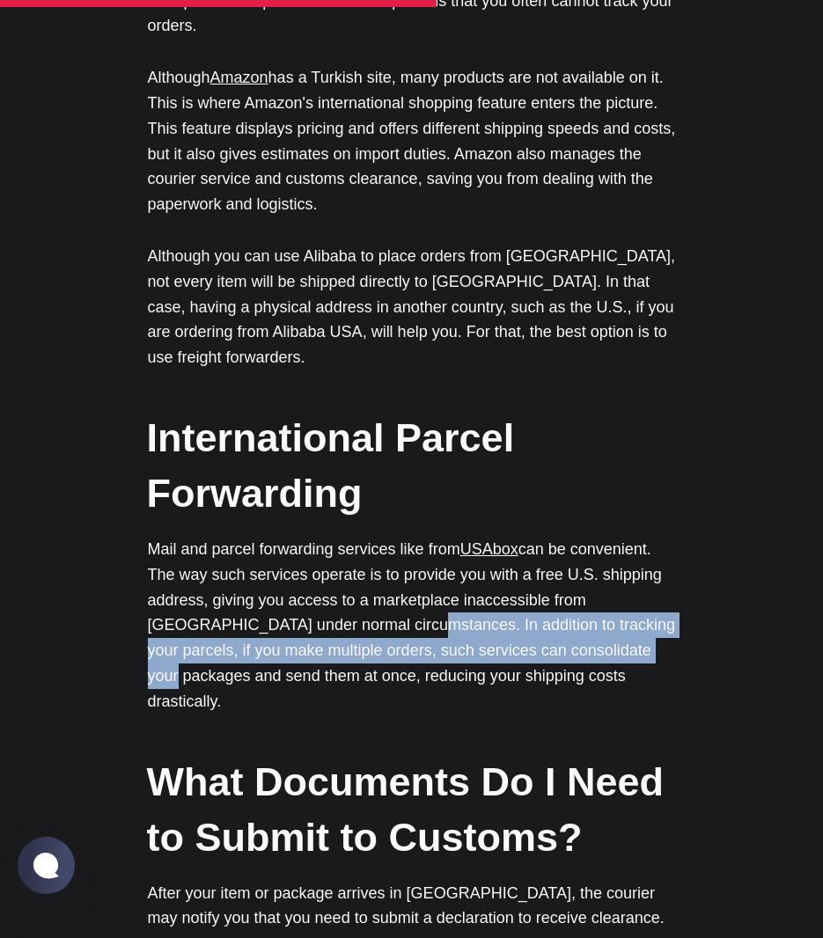
scroll to position [2905, 0]
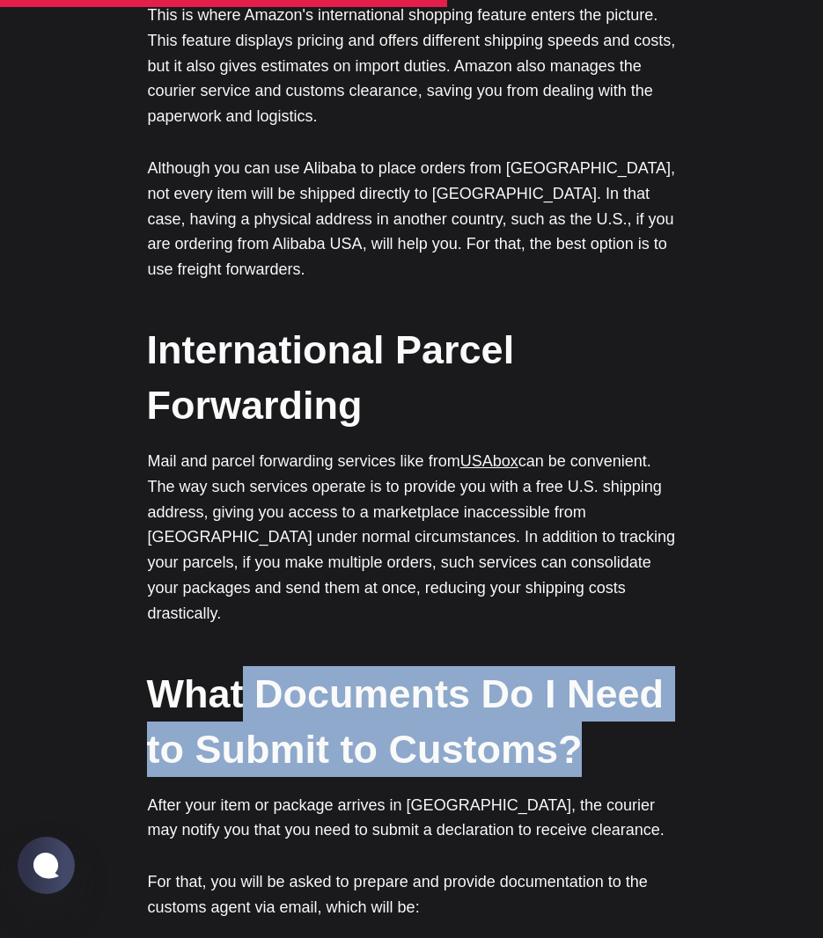
drag, startPoint x: 243, startPoint y: 504, endPoint x: 610, endPoint y: 529, distance: 367.9
click at [610, 666] on h2 "What Documents Do I Need to Submit to Customs?" at bounding box center [411, 721] width 528 height 111
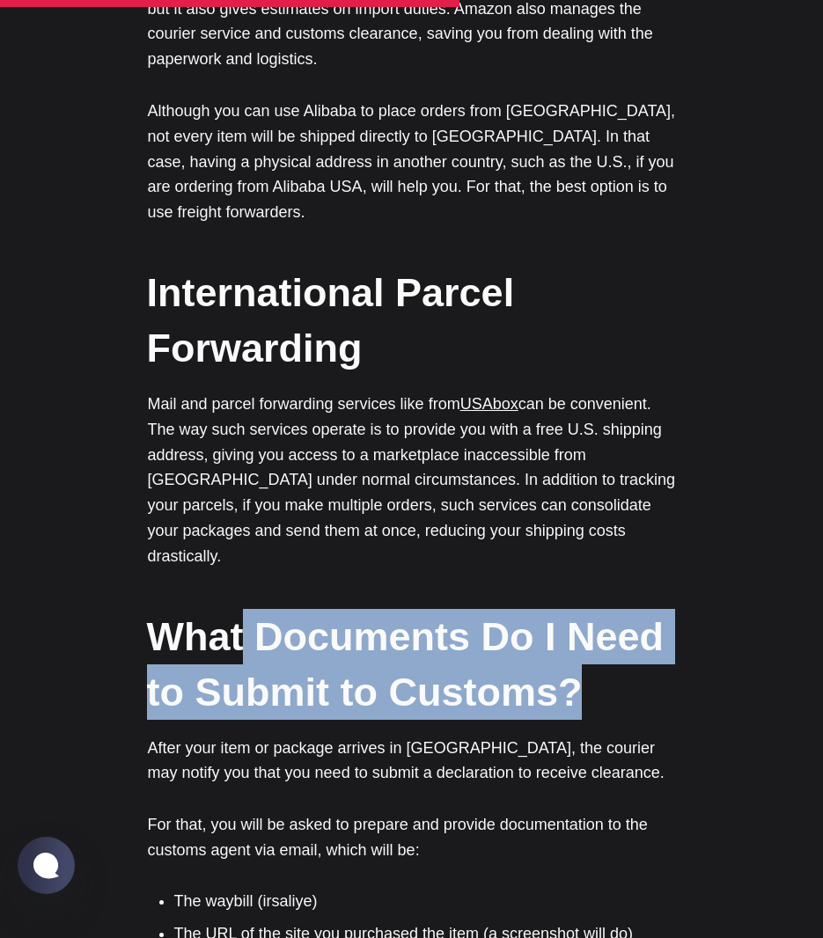
scroll to position [2993, 0]
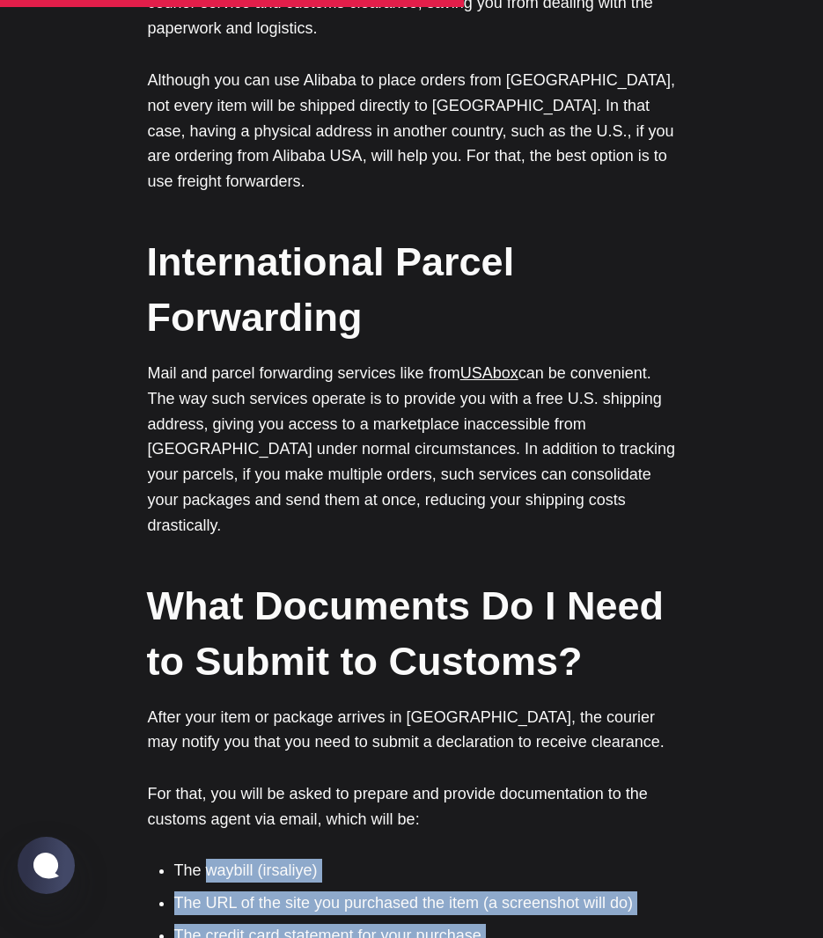
drag, startPoint x: 202, startPoint y: 673, endPoint x: 430, endPoint y: 769, distance: 248.2
click at [430, 859] on ul "The waybill (irsaliye) The URL of the site you purchased the item (a screenshot…" at bounding box center [418, 952] width 515 height 187
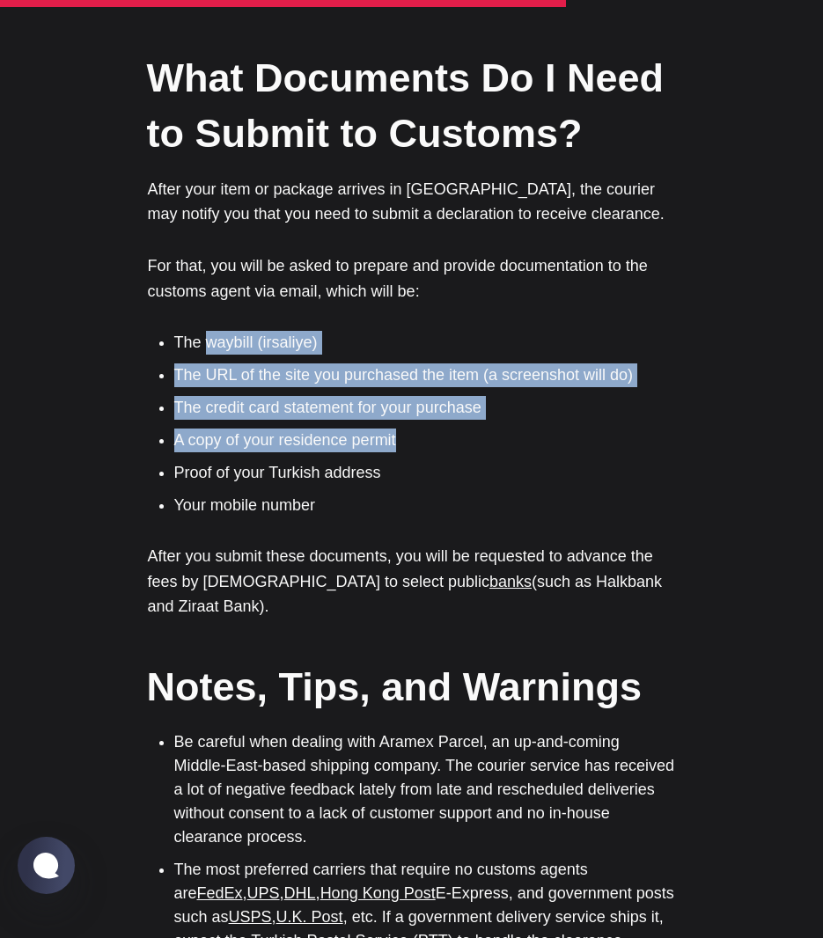
scroll to position [3697, 0]
